Goal: Use online tool/utility: Utilize a website feature to perform a specific function

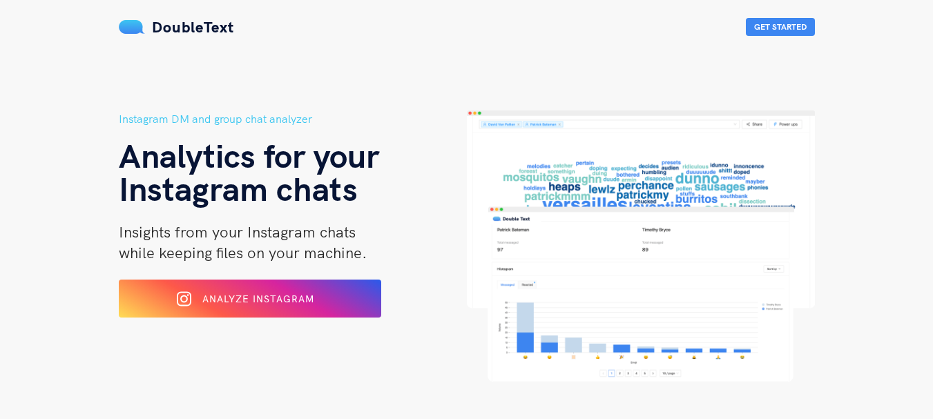
click at [299, 305] on div "Analyze Instagram" at bounding box center [250, 298] width 214 height 21
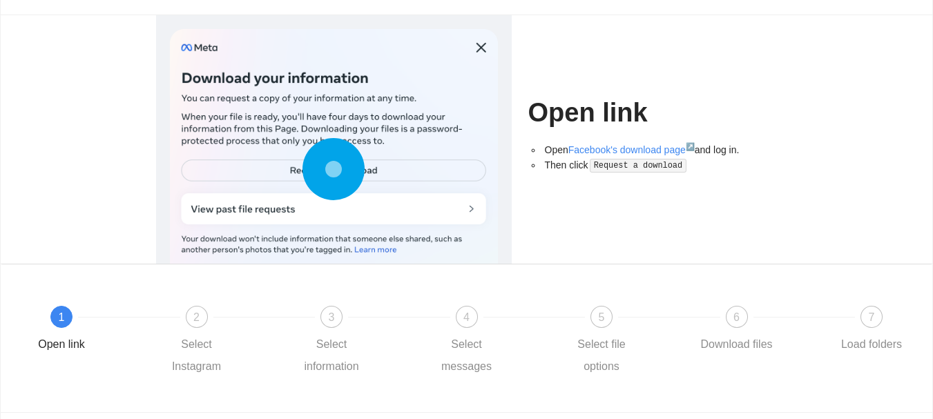
drag, startPoint x: 943, startPoint y: 115, endPoint x: 943, endPoint y: 151, distance: 35.9
click at [932, 151] on html "DoubleText Premium Sign up Log in Let's begin by retrieving your Instagram file…" at bounding box center [466, 134] width 933 height 419
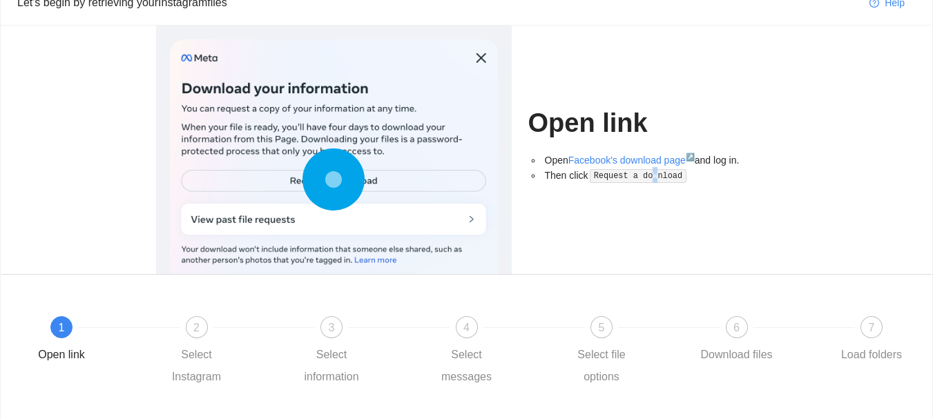
click at [645, 173] on code "Request a download" at bounding box center [638, 176] width 97 height 14
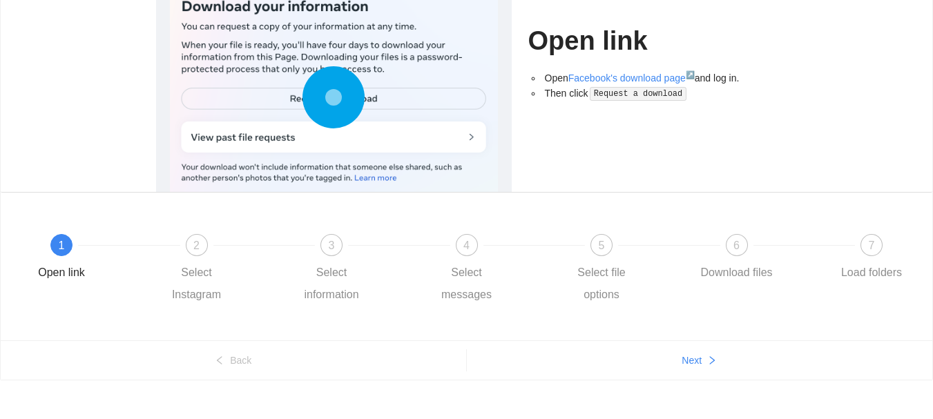
scroll to position [161, 0]
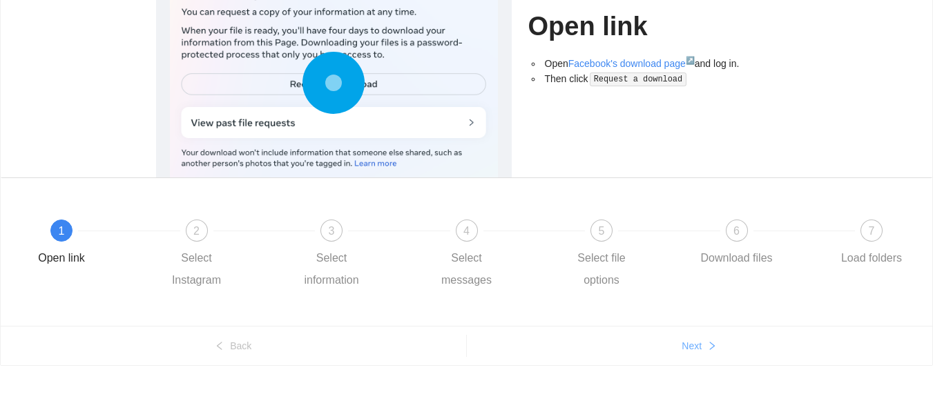
click at [702, 349] on button "Next" at bounding box center [700, 346] width 466 height 22
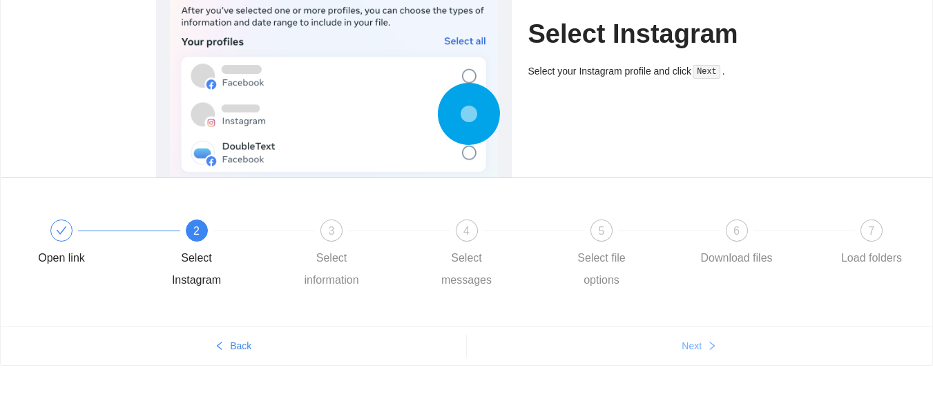
click at [702, 349] on button "Next" at bounding box center [700, 346] width 466 height 22
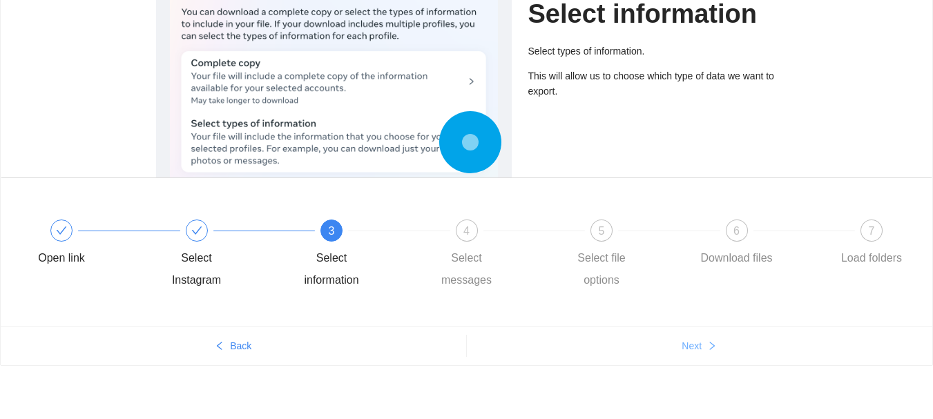
click at [702, 349] on button "Next" at bounding box center [700, 346] width 466 height 22
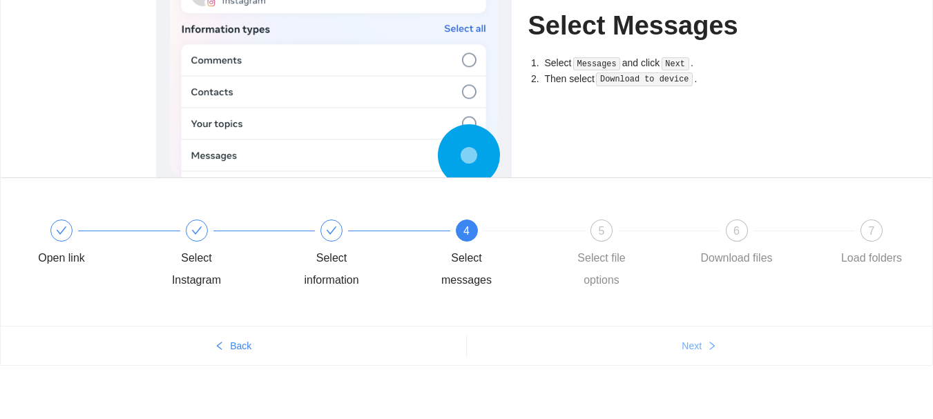
click at [702, 349] on button "Next" at bounding box center [700, 346] width 466 height 22
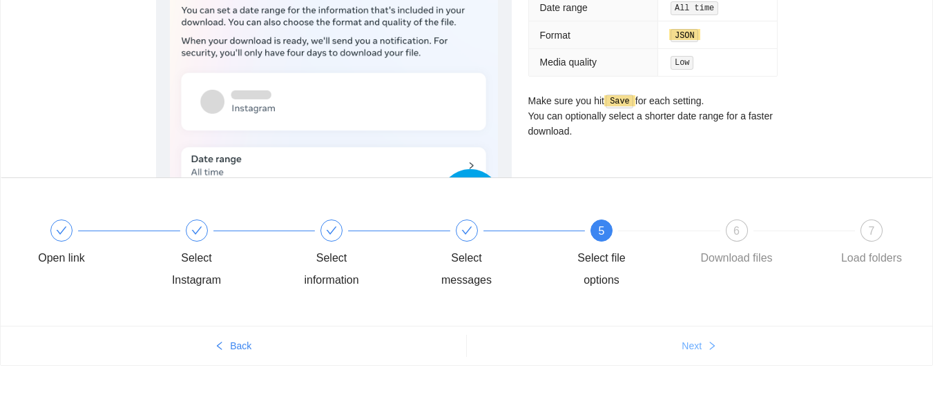
click at [702, 349] on button "Next" at bounding box center [700, 346] width 466 height 22
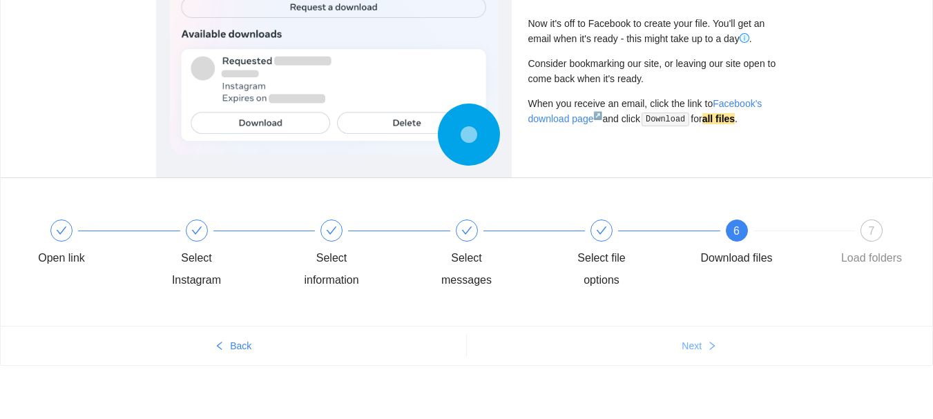
click at [702, 349] on button "Next" at bounding box center [700, 346] width 466 height 22
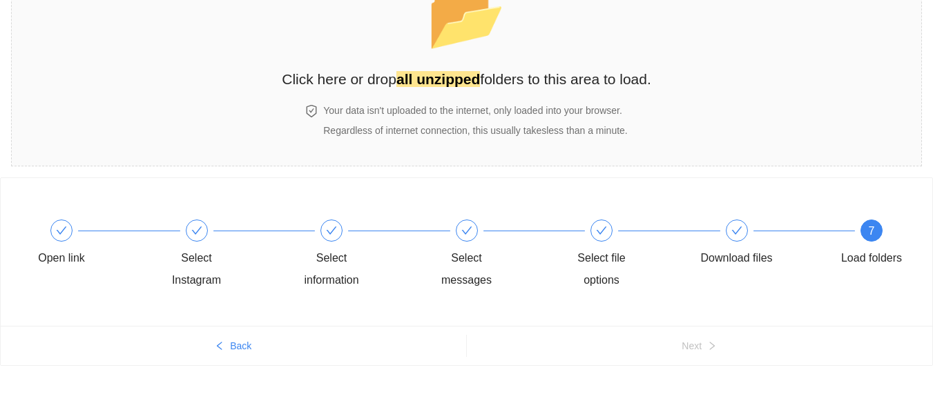
scroll to position [0, 0]
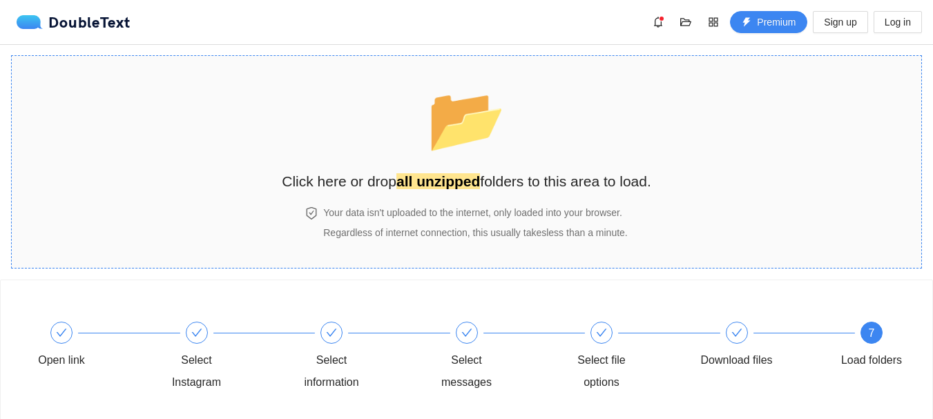
click at [522, 164] on div "📂 Click here or drop all unzipped folders to this area to load." at bounding box center [467, 131] width 370 height 123
click at [198, 361] on div "Select Instagram" at bounding box center [197, 371] width 80 height 44
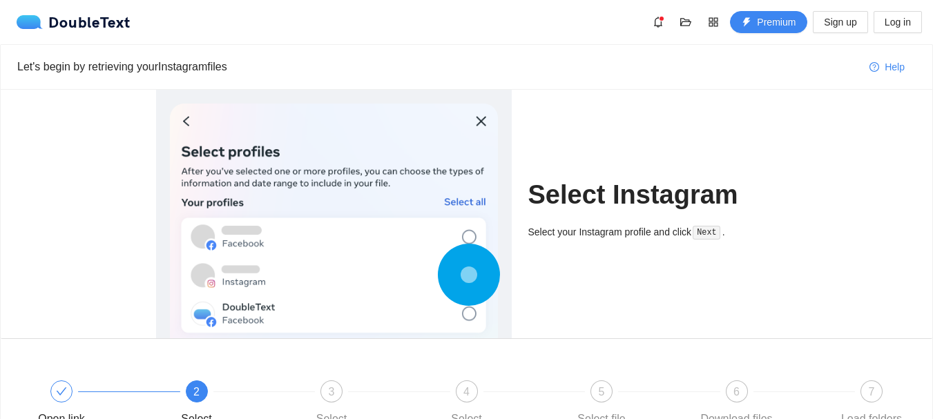
scroll to position [28, 0]
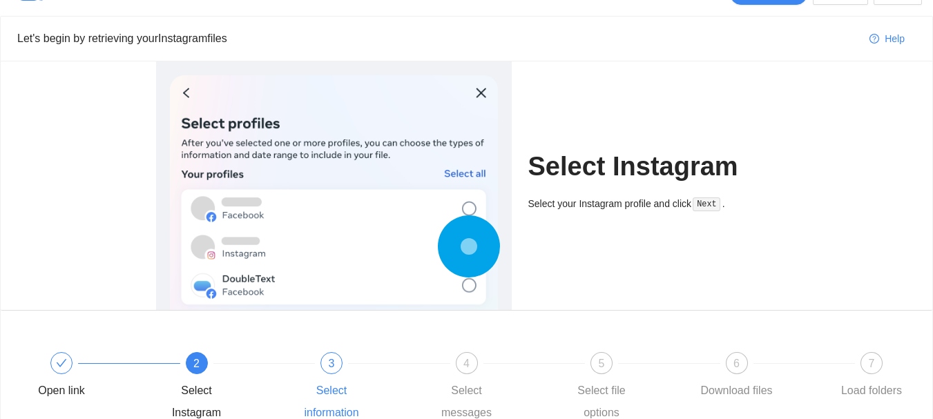
click at [352, 367] on div "3 Select information" at bounding box center [358, 388] width 135 height 72
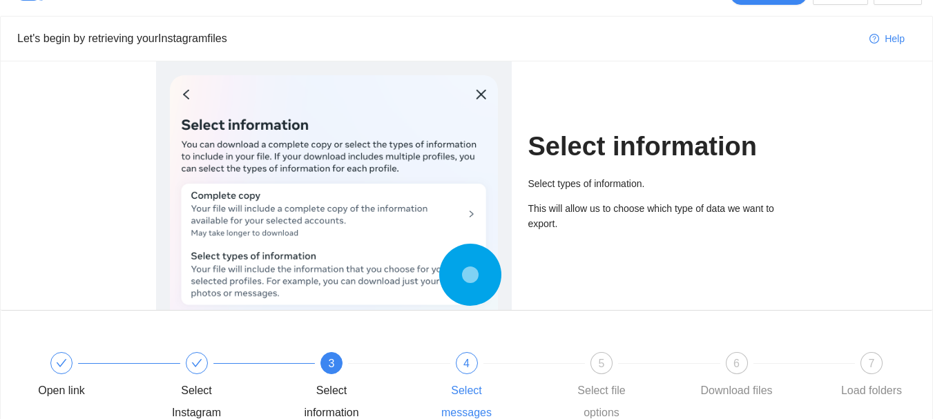
click at [477, 362] on div at bounding box center [534, 364] width 135 height 6
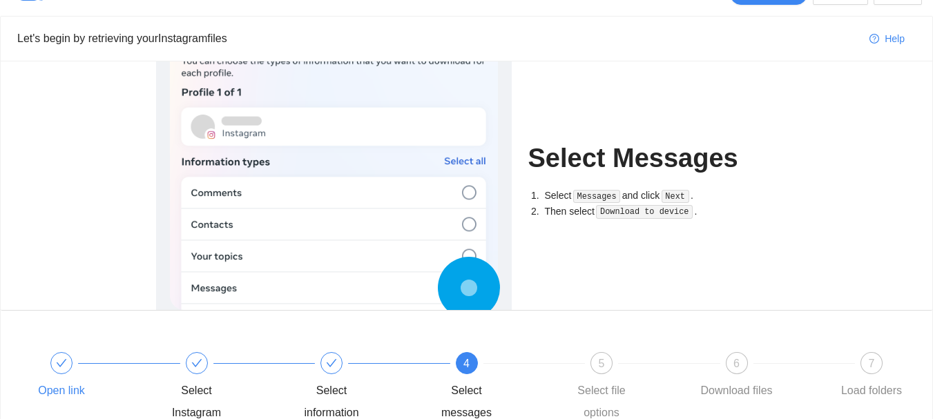
click at [145, 373] on div "Open link" at bounding box center [88, 377] width 135 height 50
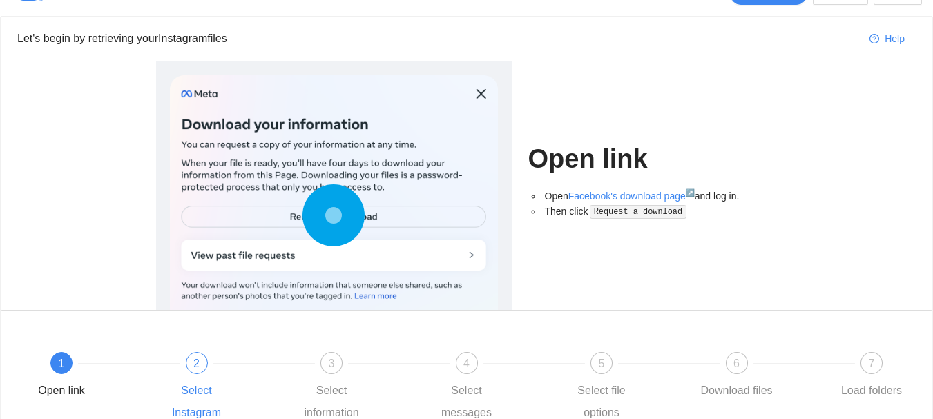
click at [179, 372] on div "2 Select Instagram" at bounding box center [224, 388] width 135 height 72
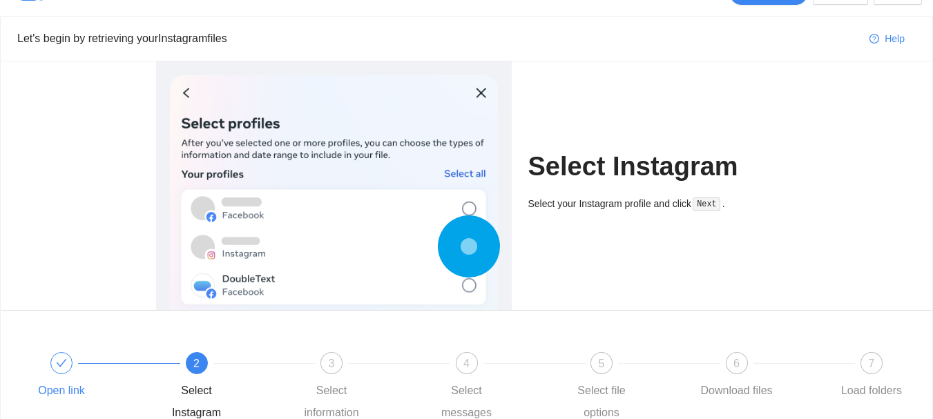
click at [41, 368] on div "Open link" at bounding box center [88, 377] width 135 height 50
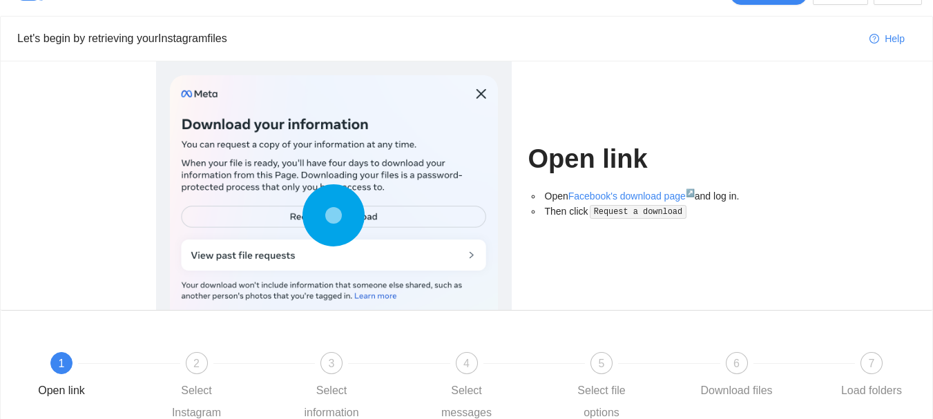
click at [60, 358] on span "1" at bounding box center [62, 364] width 6 height 12
click at [657, 195] on link "Facebook's download page ↗" at bounding box center [631, 196] width 126 height 11
click at [648, 213] on code "Request a download" at bounding box center [638, 212] width 97 height 14
click at [345, 363] on div at bounding box center [399, 364] width 135 height 6
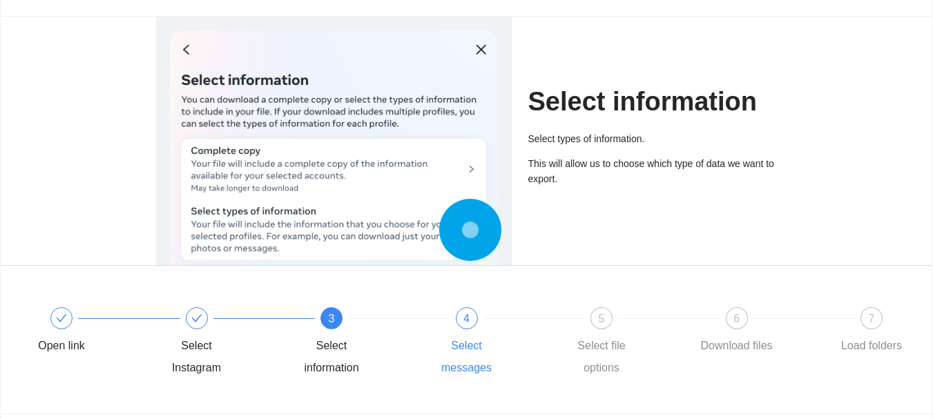
scroll to position [97, 0]
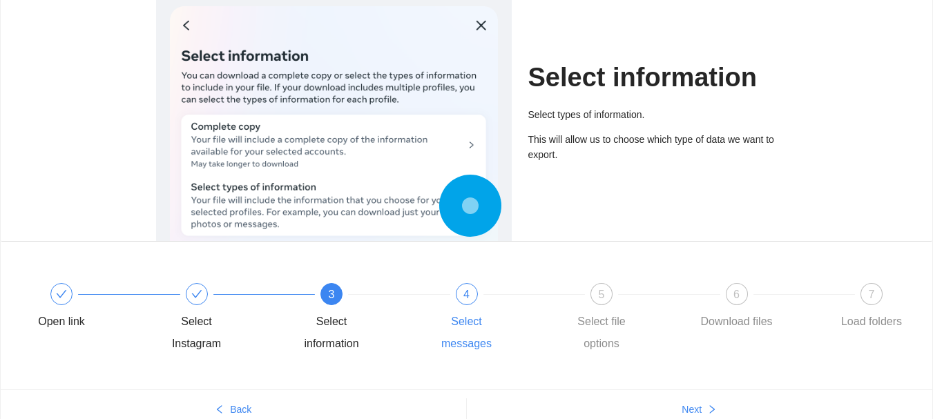
click at [495, 313] on div "Select messages" at bounding box center [467, 333] width 80 height 44
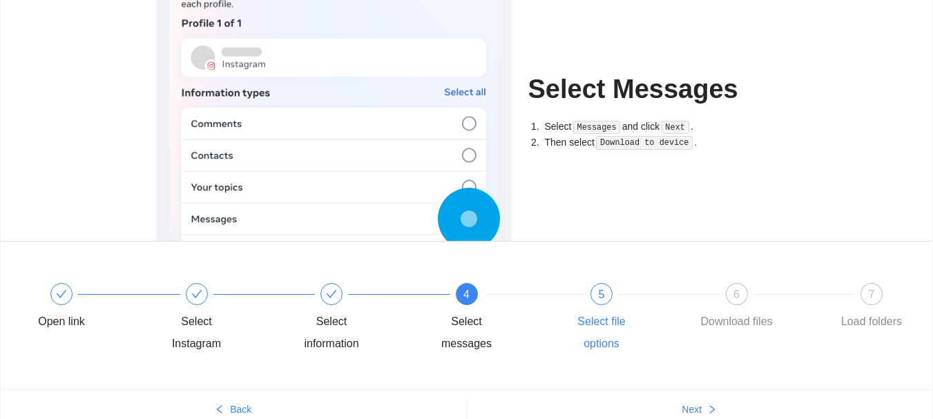
click at [609, 301] on div "5" at bounding box center [602, 294] width 22 height 22
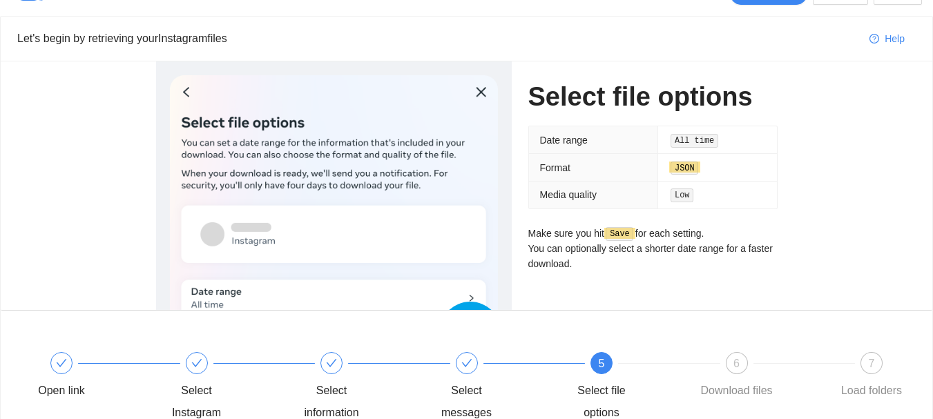
scroll to position [23, 0]
